Goal: Information Seeking & Learning: Compare options

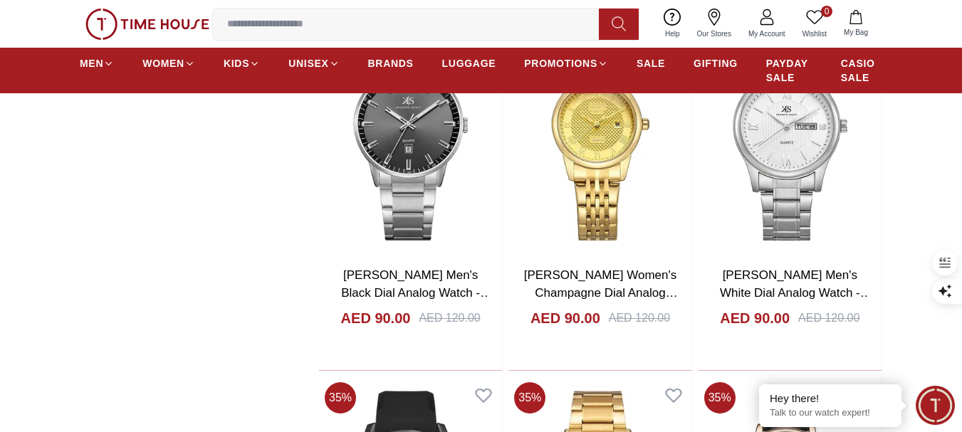
scroll to position [6978, 0]
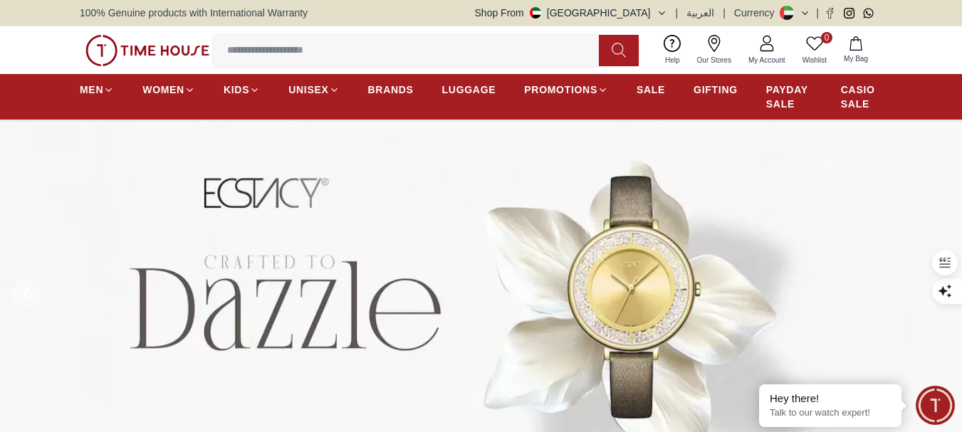
click at [645, 84] on span "SALE" at bounding box center [651, 90] width 28 height 14
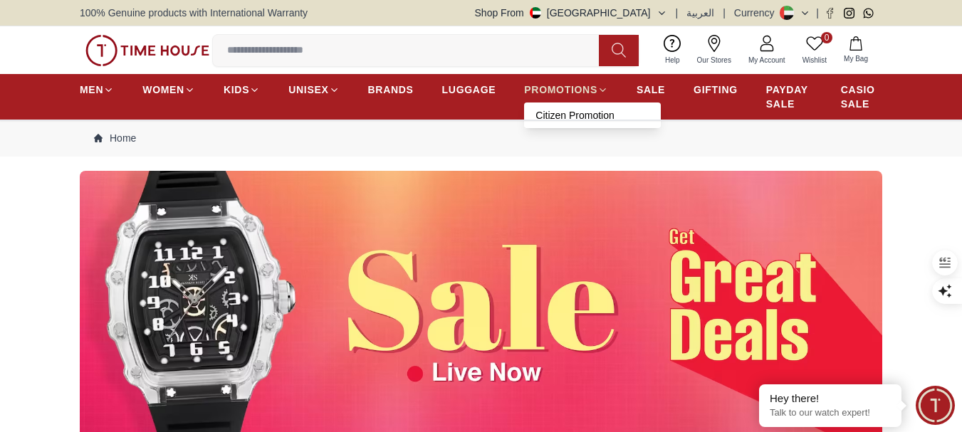
click at [585, 84] on span "PROMOTIONS" at bounding box center [560, 90] width 73 height 14
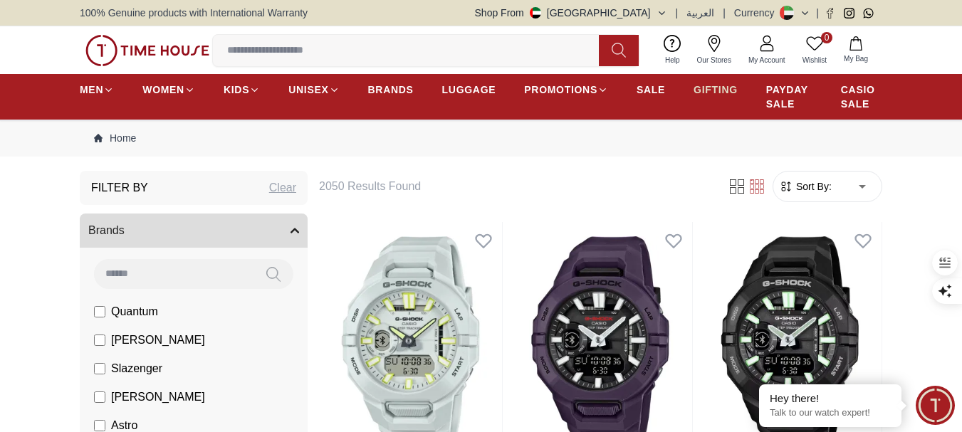
click at [709, 89] on span "GIFTING" at bounding box center [716, 90] width 44 height 14
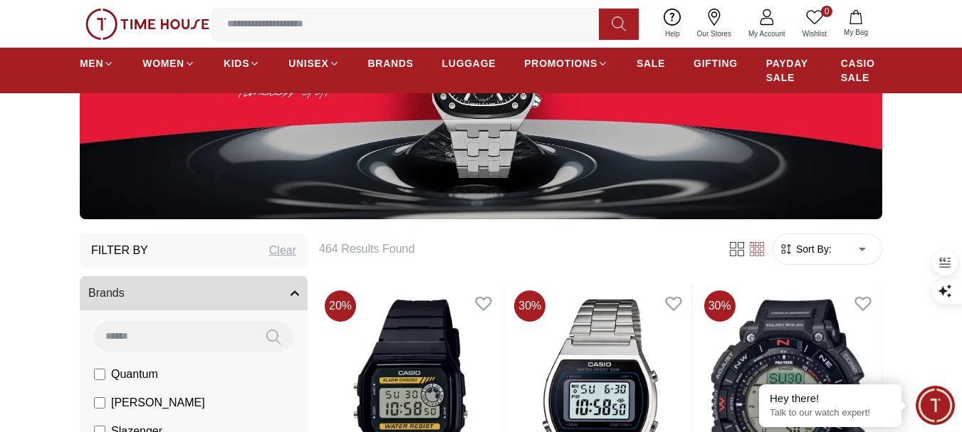
scroll to position [214, 0]
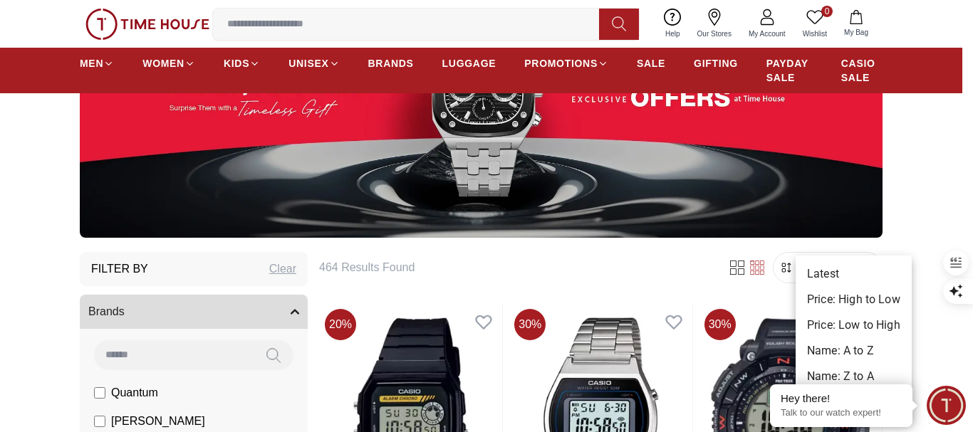
click at [847, 326] on li "Price: Low to High" at bounding box center [853, 326] width 116 height 26
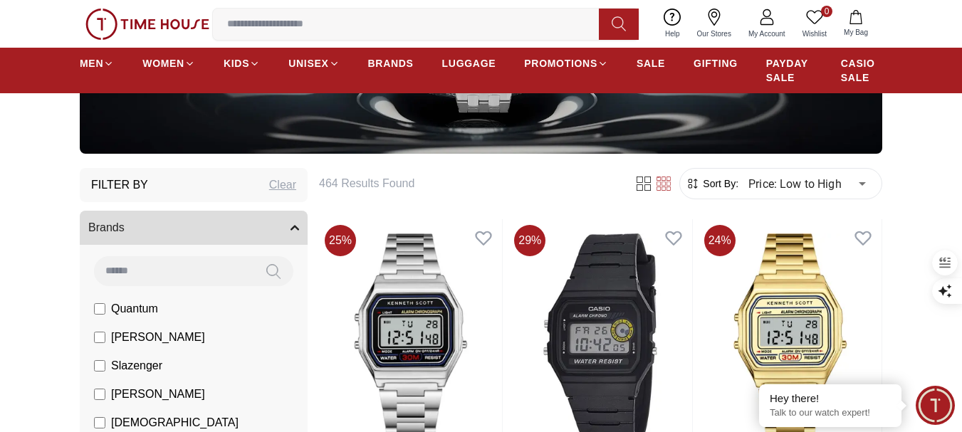
scroll to position [285, 0]
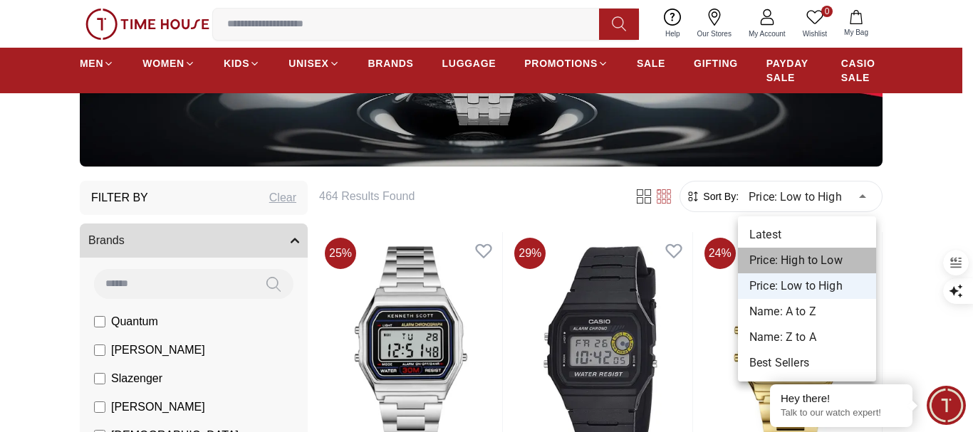
click at [801, 258] on li "Price: High to Low" at bounding box center [807, 261] width 138 height 26
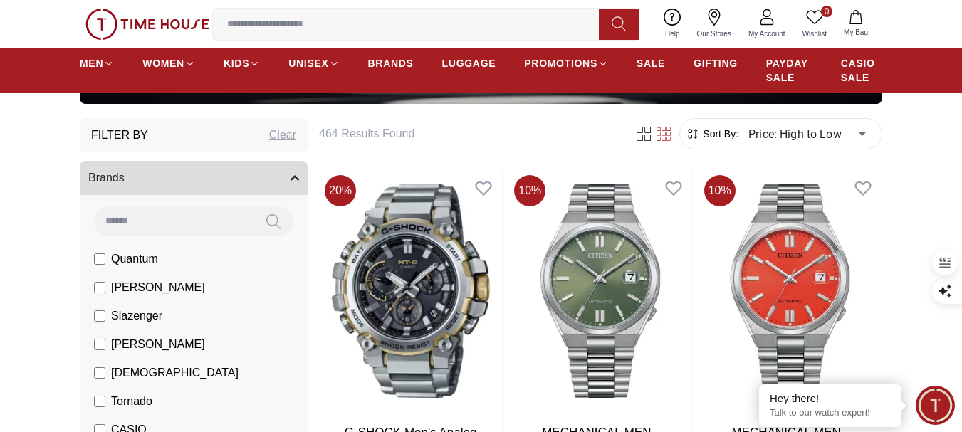
scroll to position [356, 0]
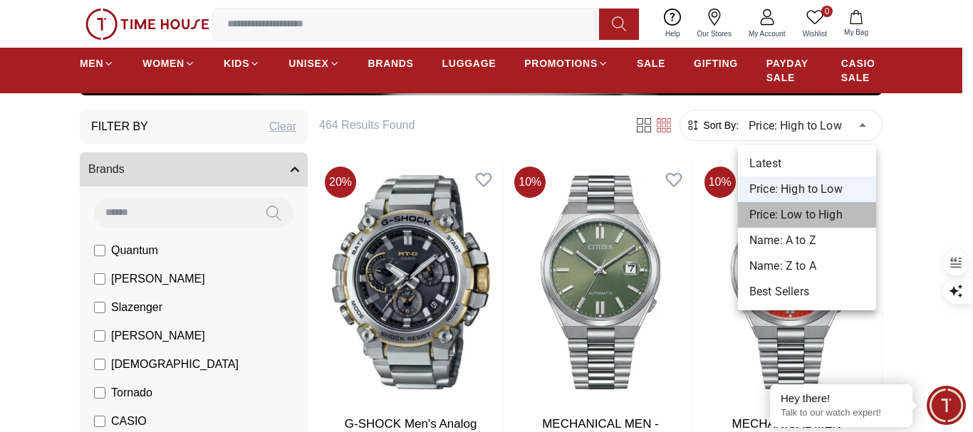
click at [813, 210] on li "Price: Low to High" at bounding box center [807, 215] width 138 height 26
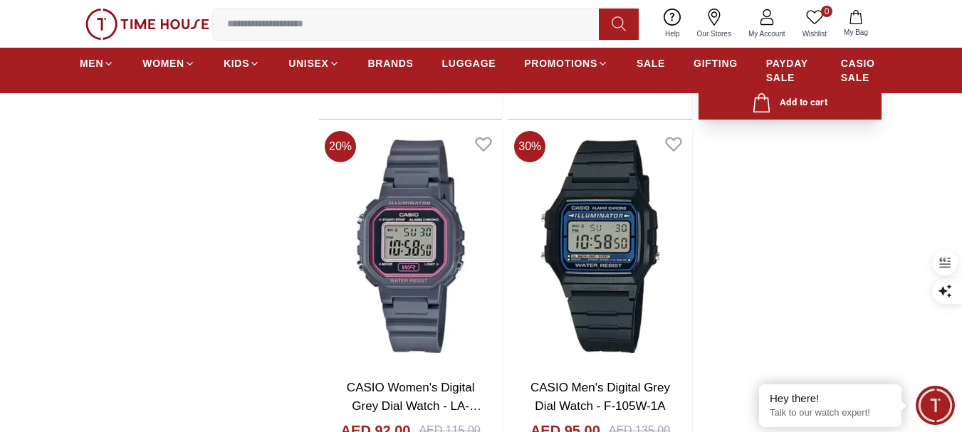
scroll to position [2635, 0]
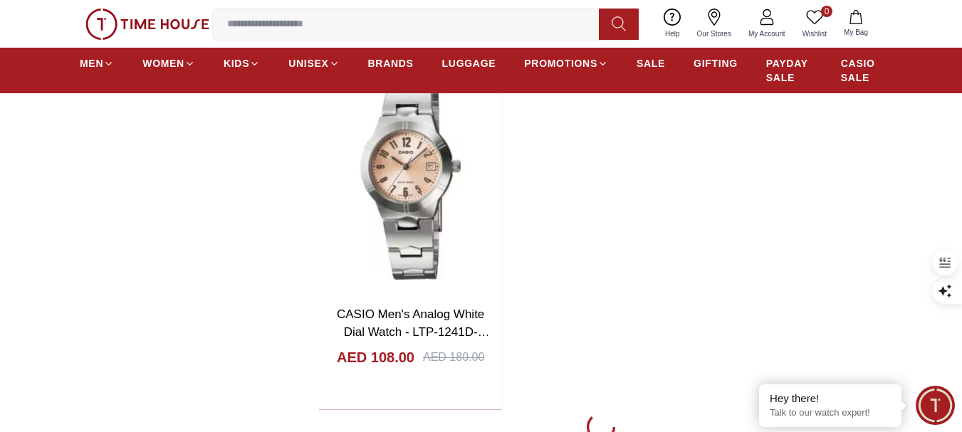
scroll to position [5056, 0]
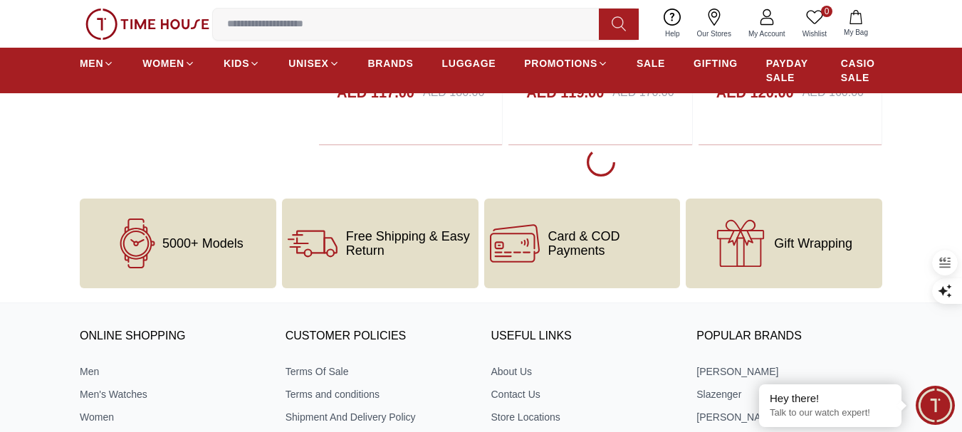
scroll to position [7690, 0]
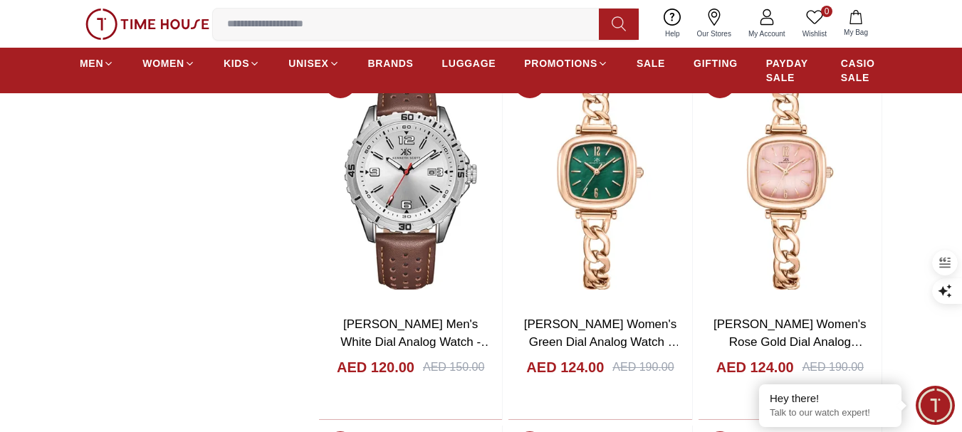
scroll to position [8118, 0]
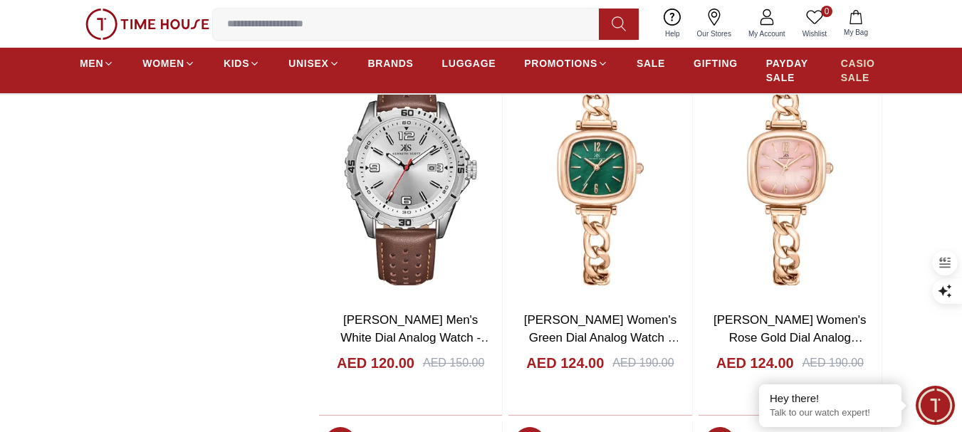
click at [859, 63] on span "CASIO SALE" at bounding box center [861, 70] width 41 height 28
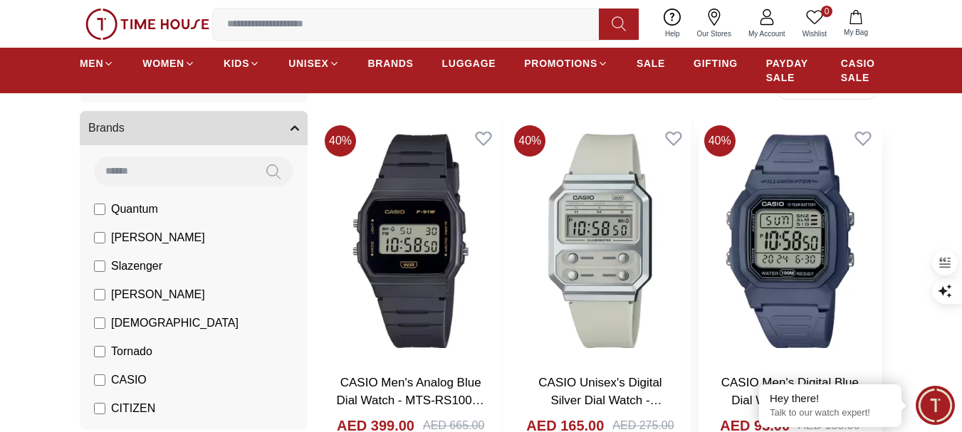
scroll to position [285, 0]
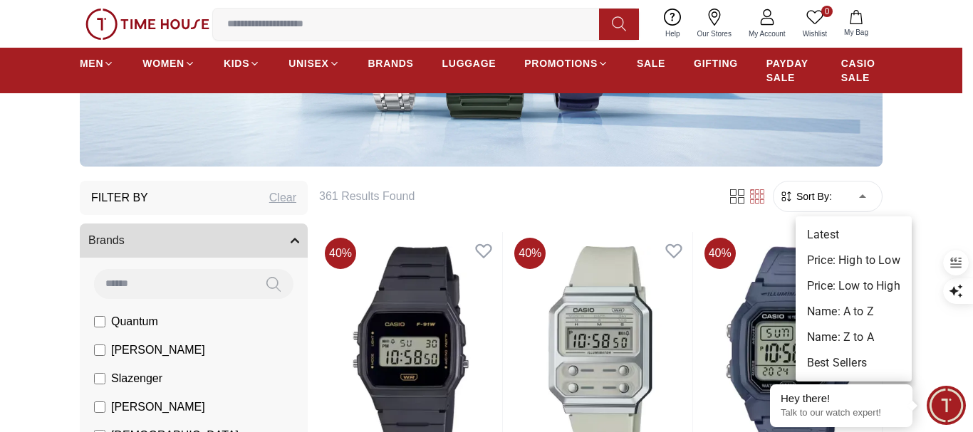
click at [846, 287] on li "Price: Low to High" at bounding box center [853, 286] width 116 height 26
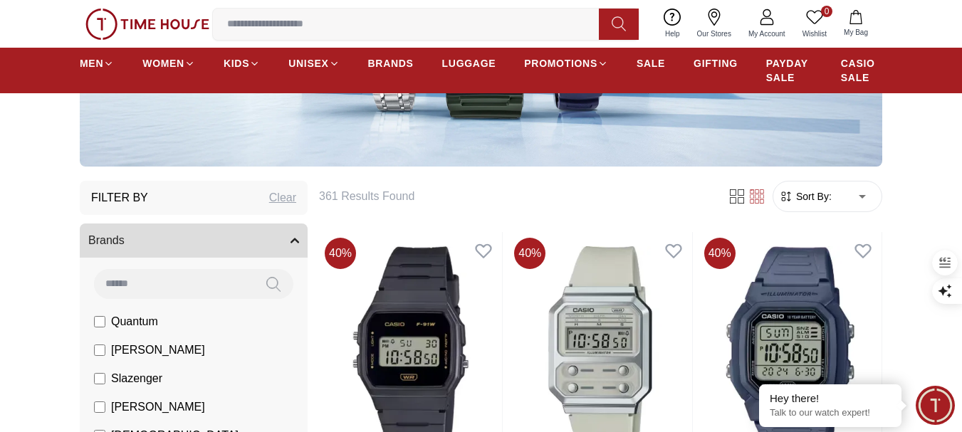
type input "*"
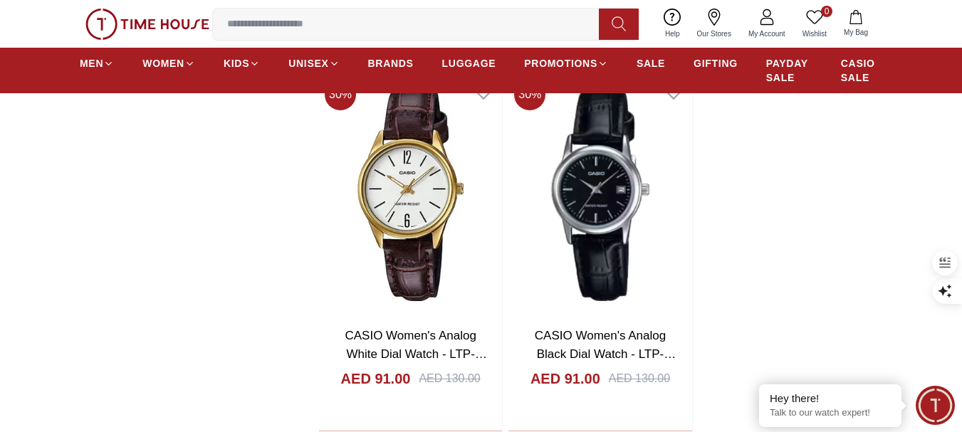
scroll to position [2635, 0]
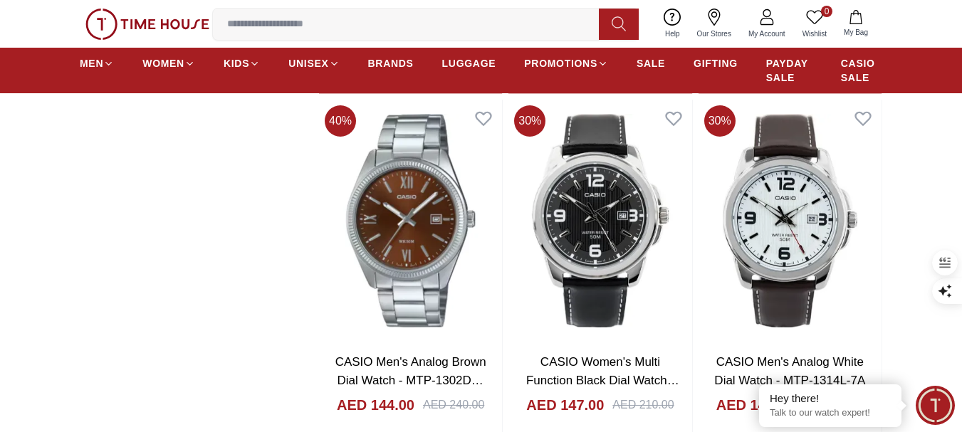
scroll to position [7406, 0]
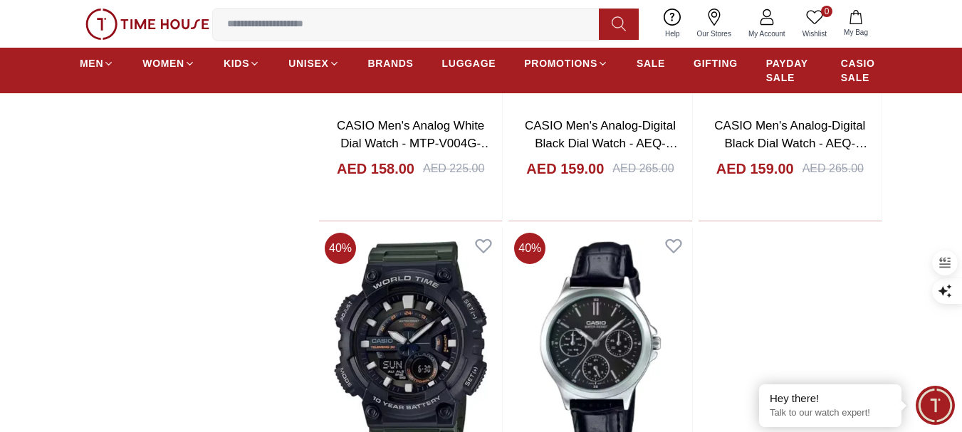
scroll to position [9969, 0]
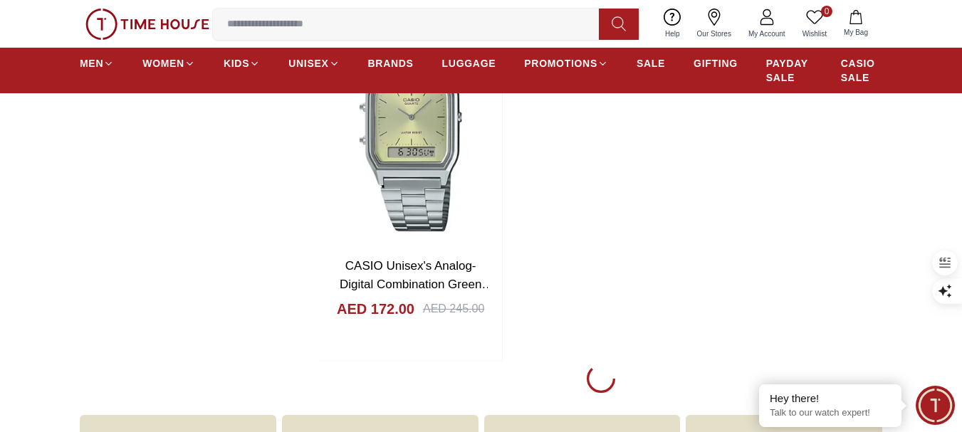
scroll to position [12533, 0]
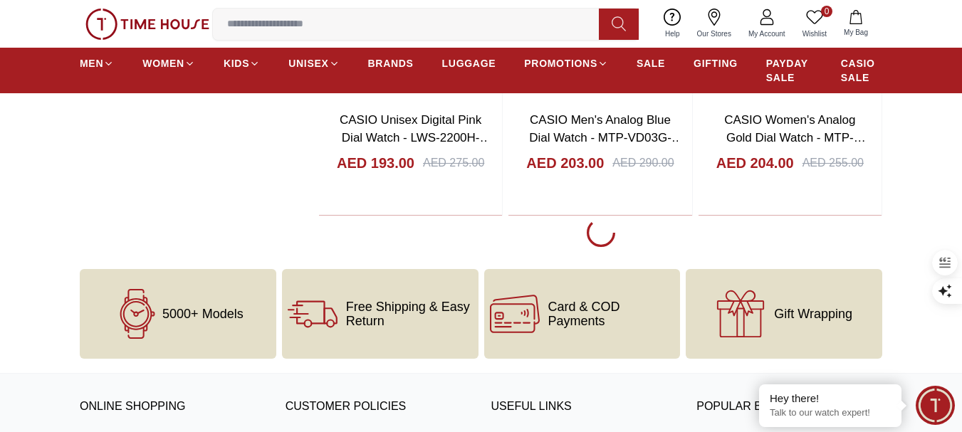
scroll to position [14882, 0]
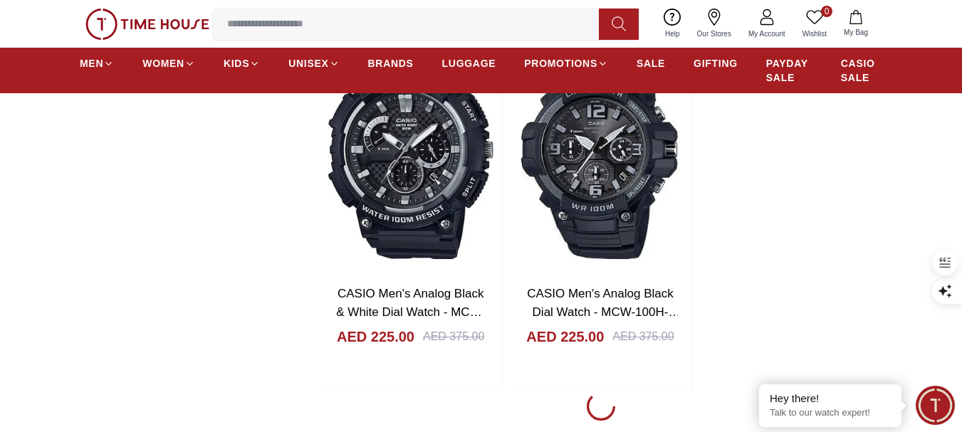
scroll to position [17232, 0]
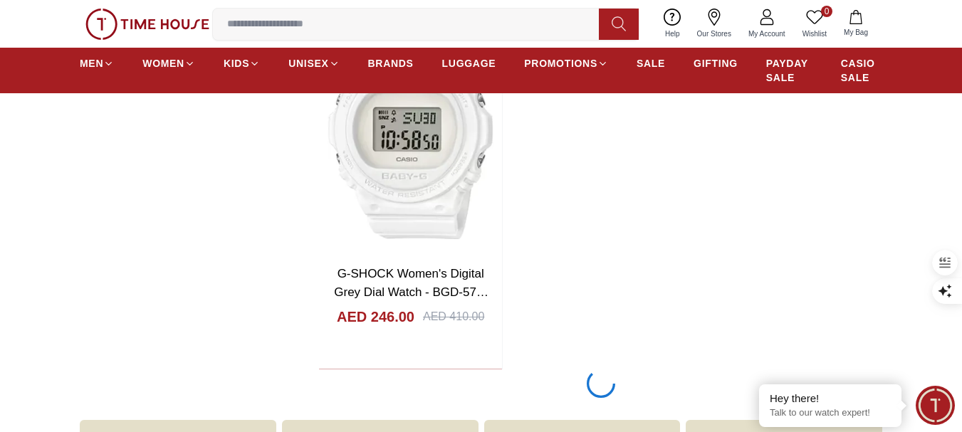
scroll to position [19606, 0]
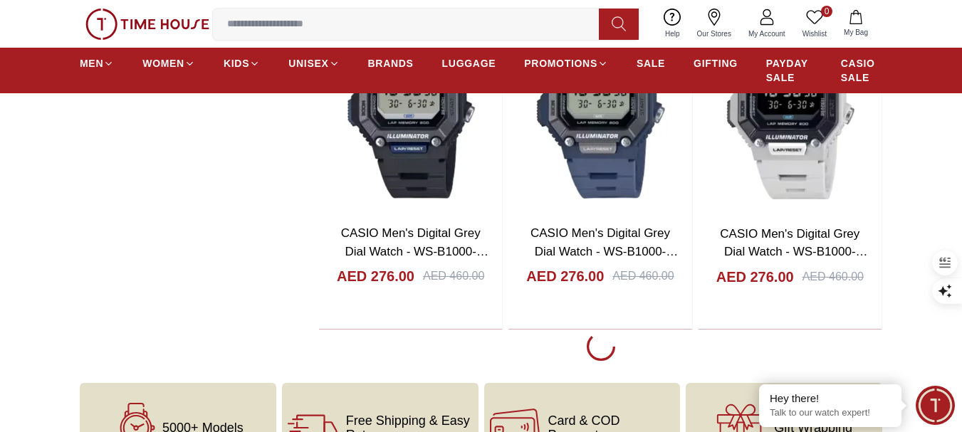
scroll to position [22146, 0]
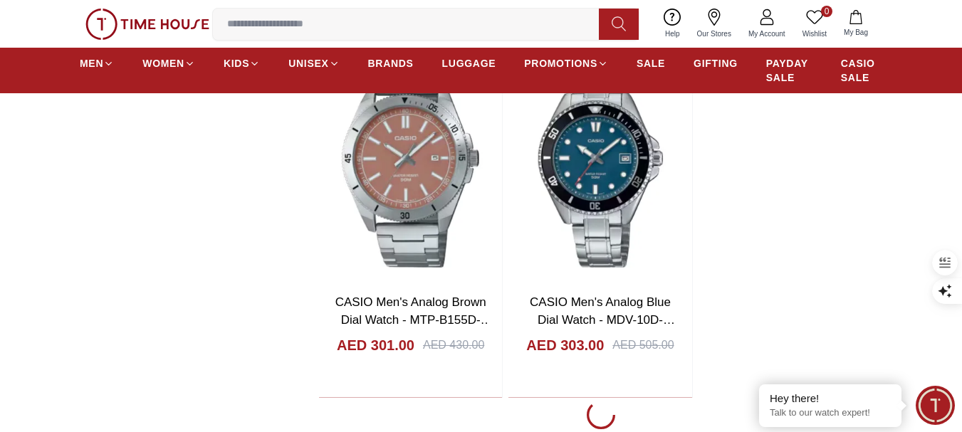
scroll to position [24638, 0]
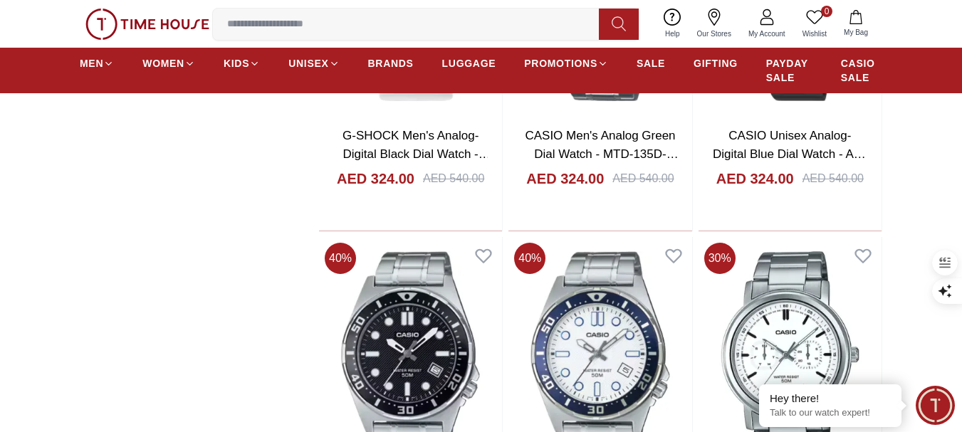
scroll to position [26489, 0]
